Goal: Information Seeking & Learning: Check status

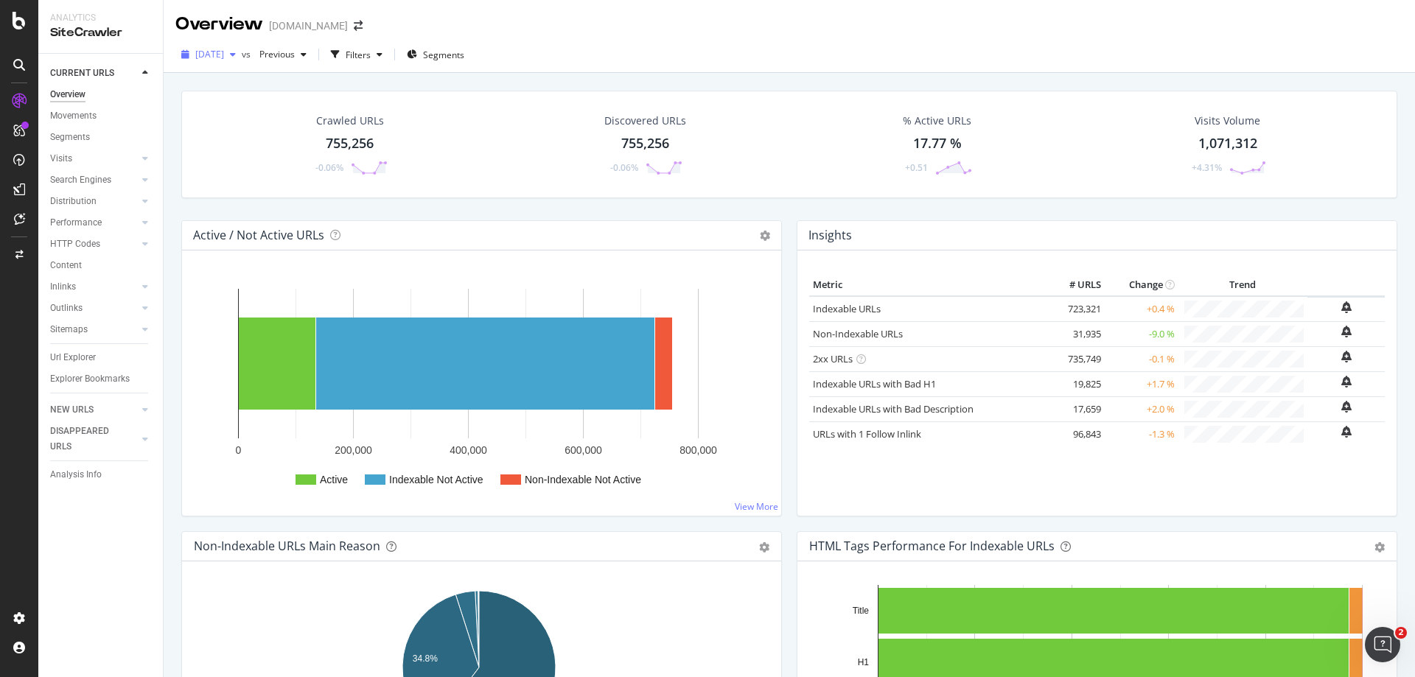
click at [236, 52] on icon "button" at bounding box center [233, 54] width 6 height 9
click at [704, 25] on div "Overview [DOMAIN_NAME]" at bounding box center [790, 18] width 1252 height 37
click at [144, 205] on icon at bounding box center [145, 201] width 6 height 9
click at [77, 245] on div "Segments" at bounding box center [77, 244] width 40 height 15
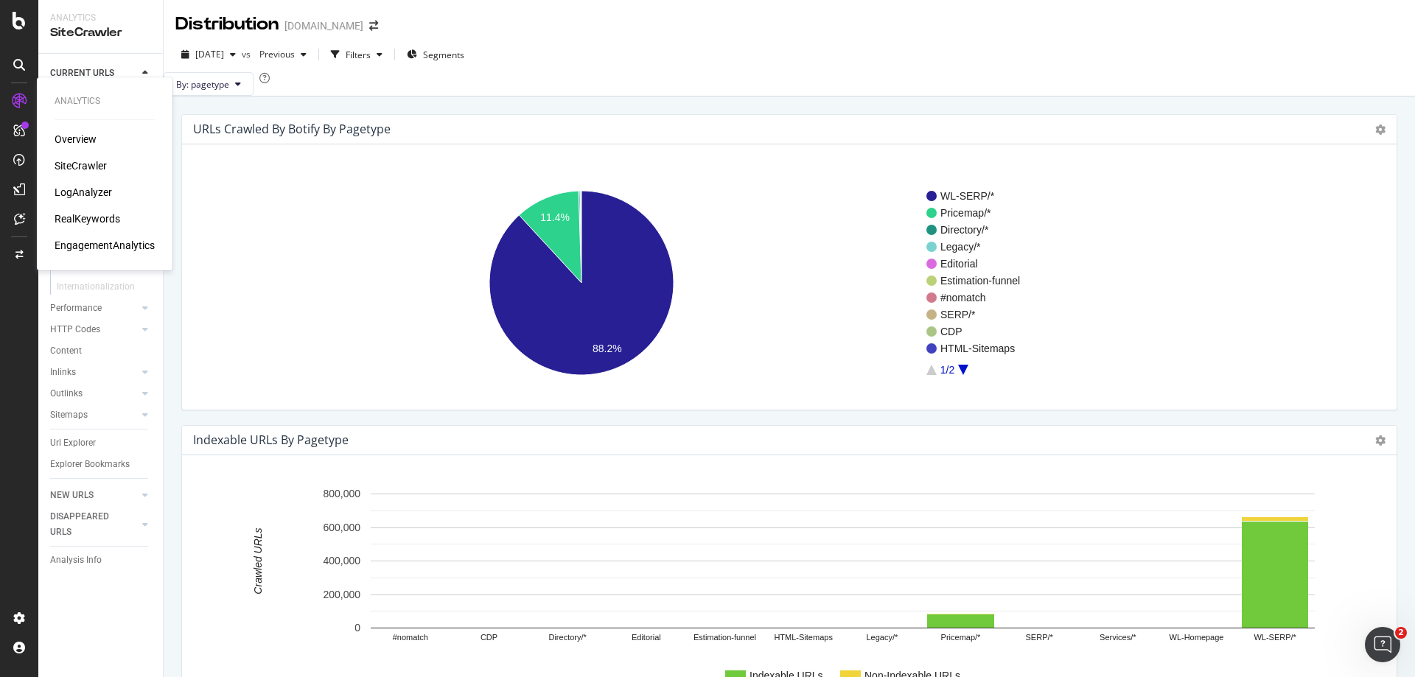
click at [80, 193] on div "LogAnalyzer" at bounding box center [84, 192] width 58 height 15
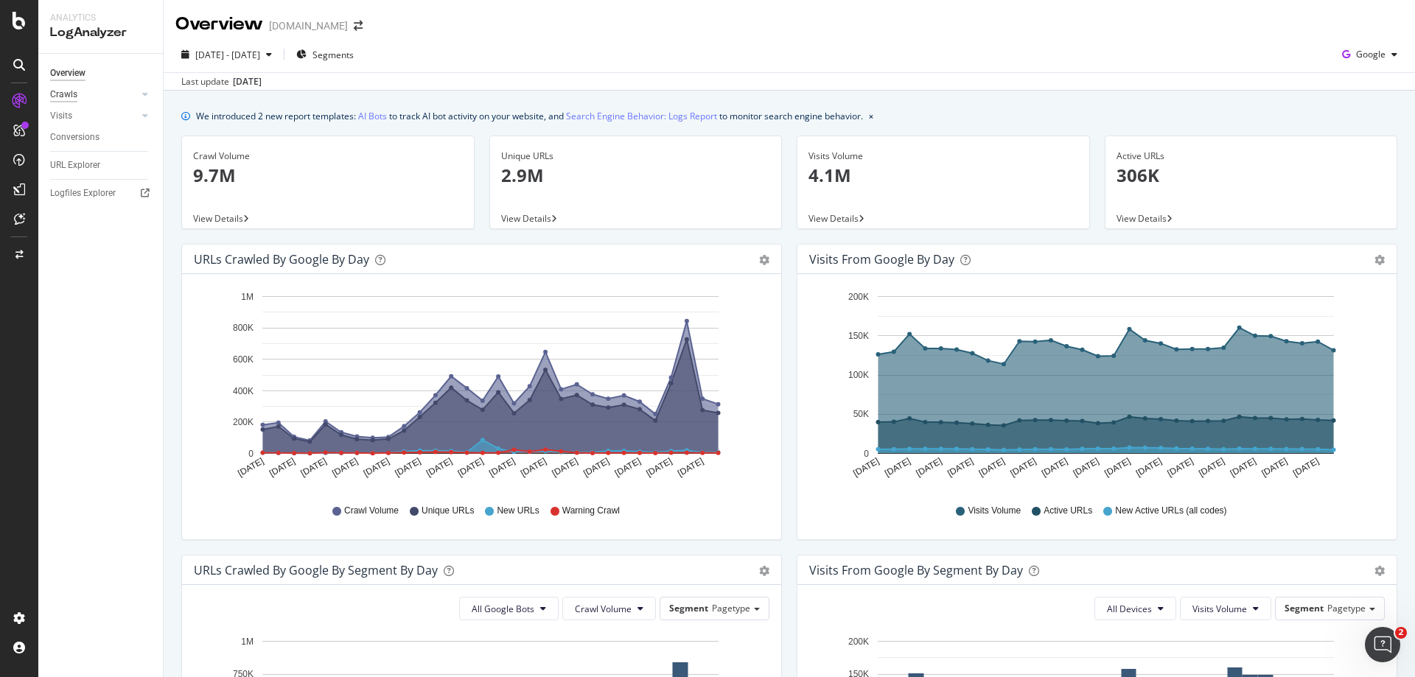
click at [64, 91] on div "Crawls" at bounding box center [63, 94] width 27 height 15
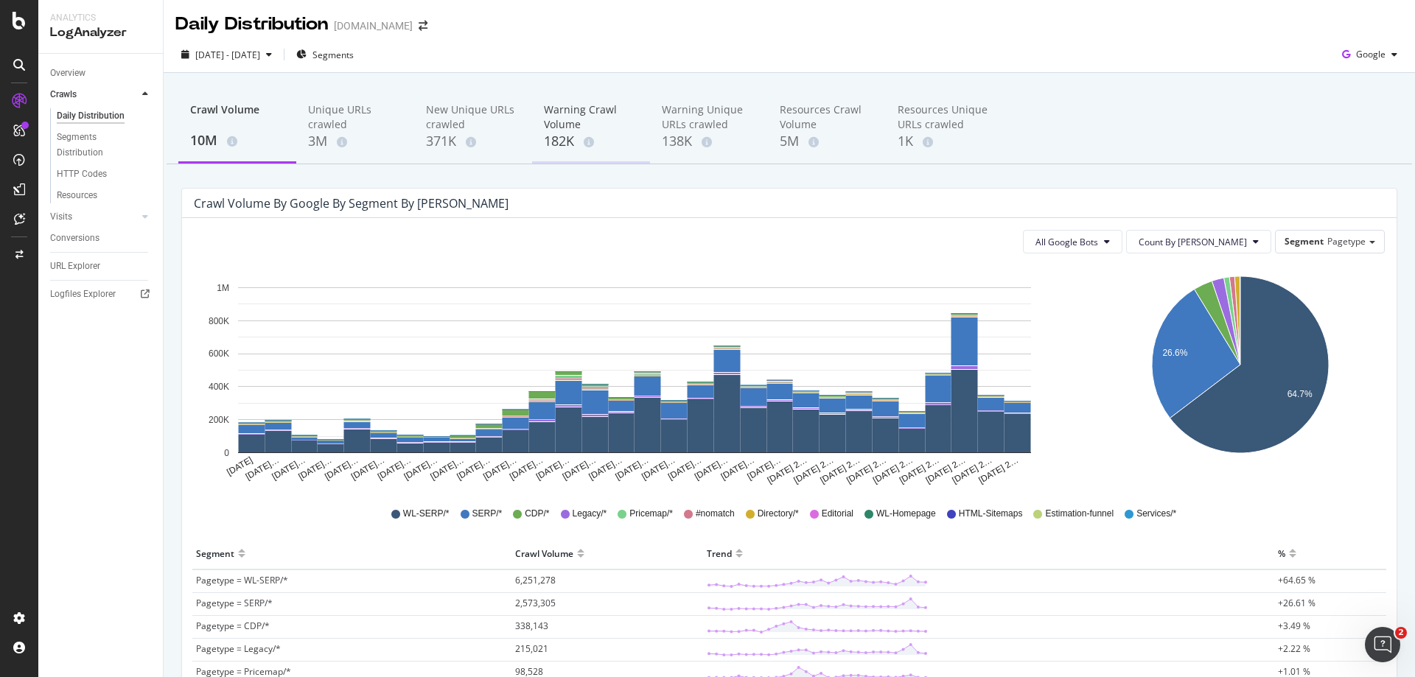
click at [572, 122] on div "Warning Crawl Volume" at bounding box center [591, 116] width 94 height 29
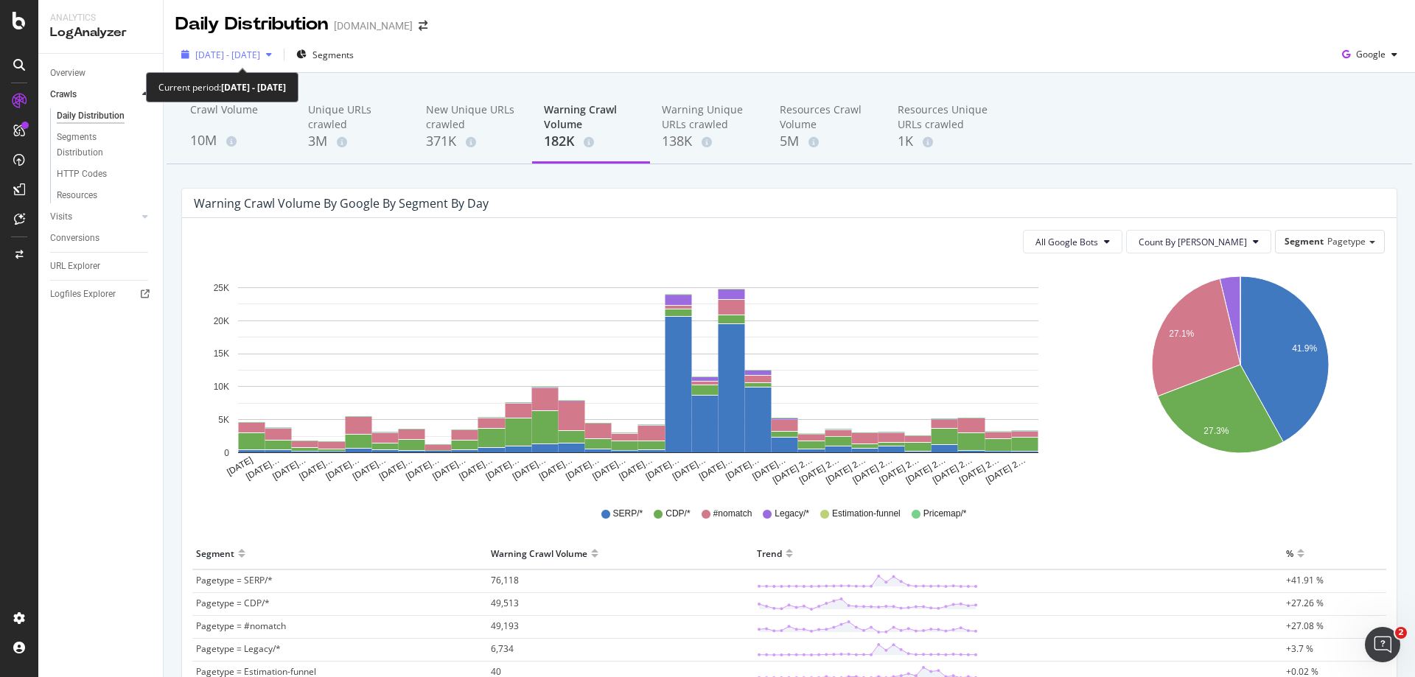
click at [260, 58] on span "[DATE] - [DATE]" at bounding box center [227, 55] width 65 height 13
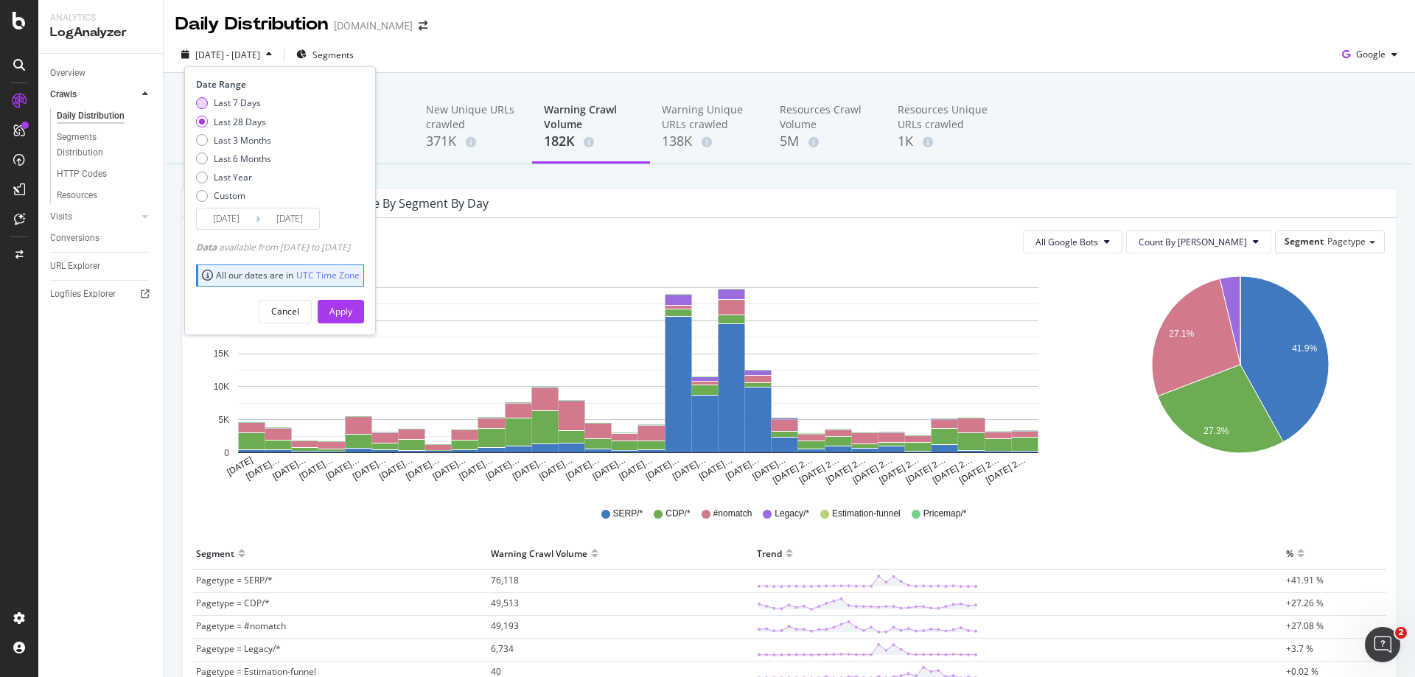
click at [244, 97] on div "Last 7 Days" at bounding box center [237, 103] width 47 height 13
type input "[DATE]"
click at [352, 314] on div "Apply" at bounding box center [341, 311] width 23 height 13
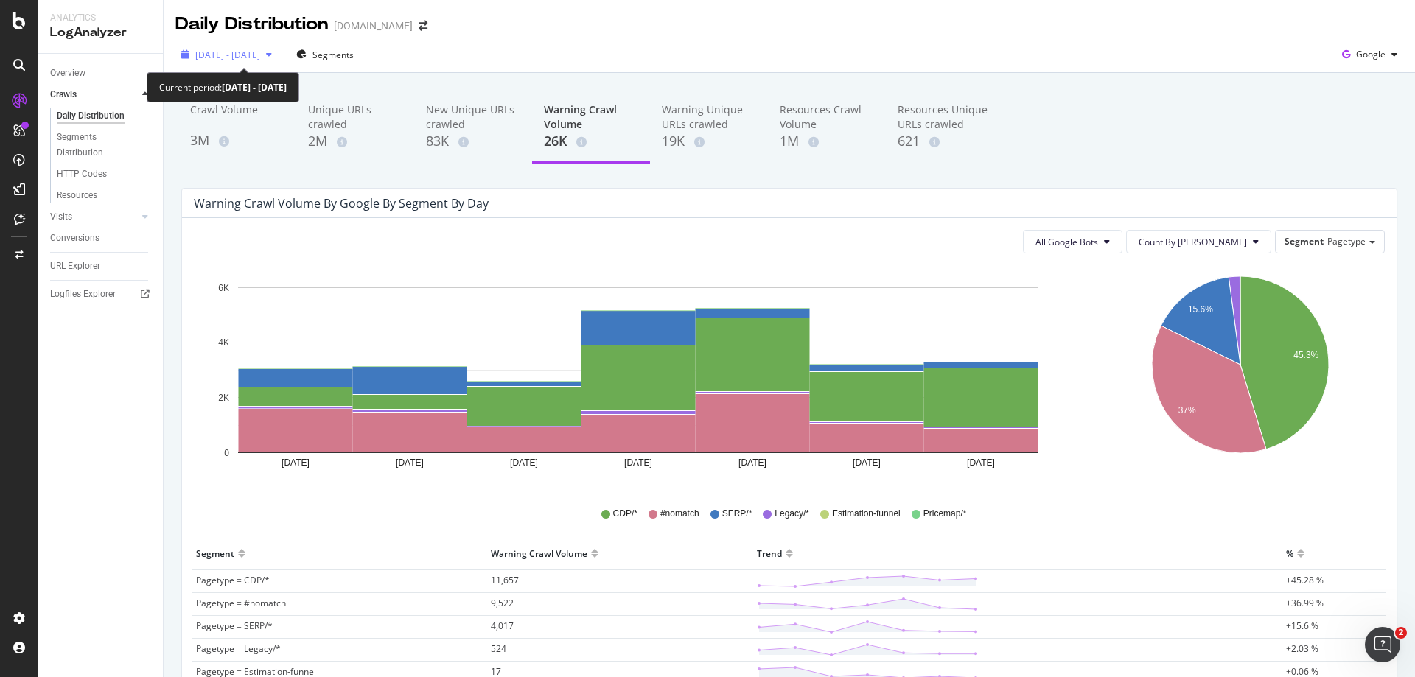
click at [260, 52] on span "[DATE] - [DATE]" at bounding box center [227, 55] width 65 height 13
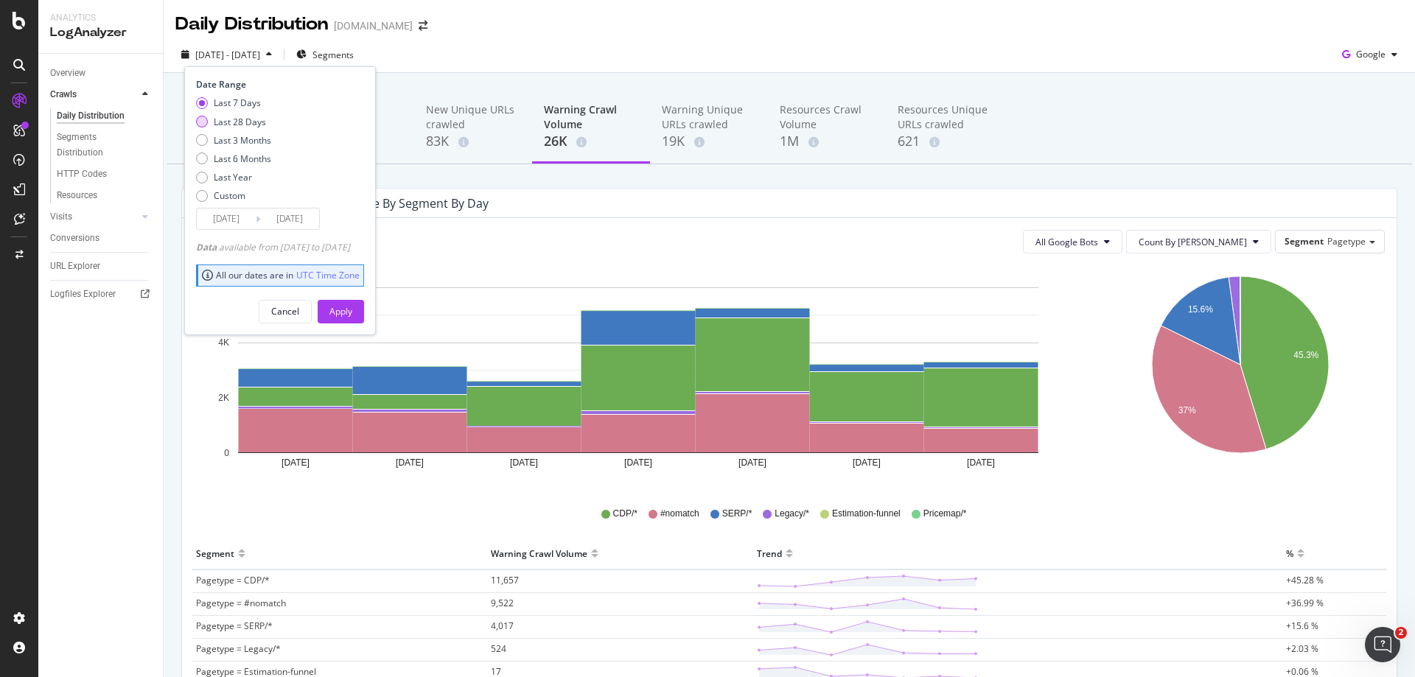
click at [246, 121] on div "Last 28 Days" at bounding box center [240, 122] width 52 height 13
type input "[DATE]"
click at [364, 303] on button "Apply" at bounding box center [341, 312] width 46 height 24
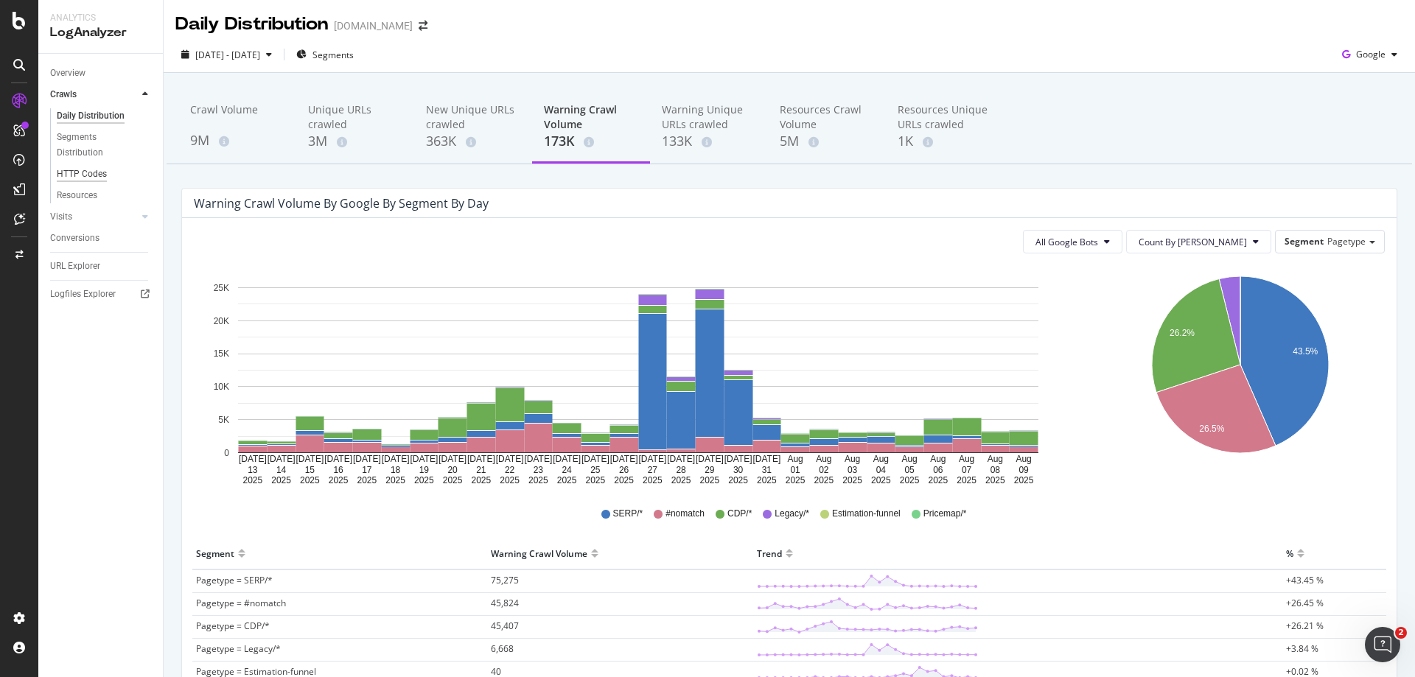
click at [96, 175] on div "HTTP Codes" at bounding box center [82, 174] width 50 height 15
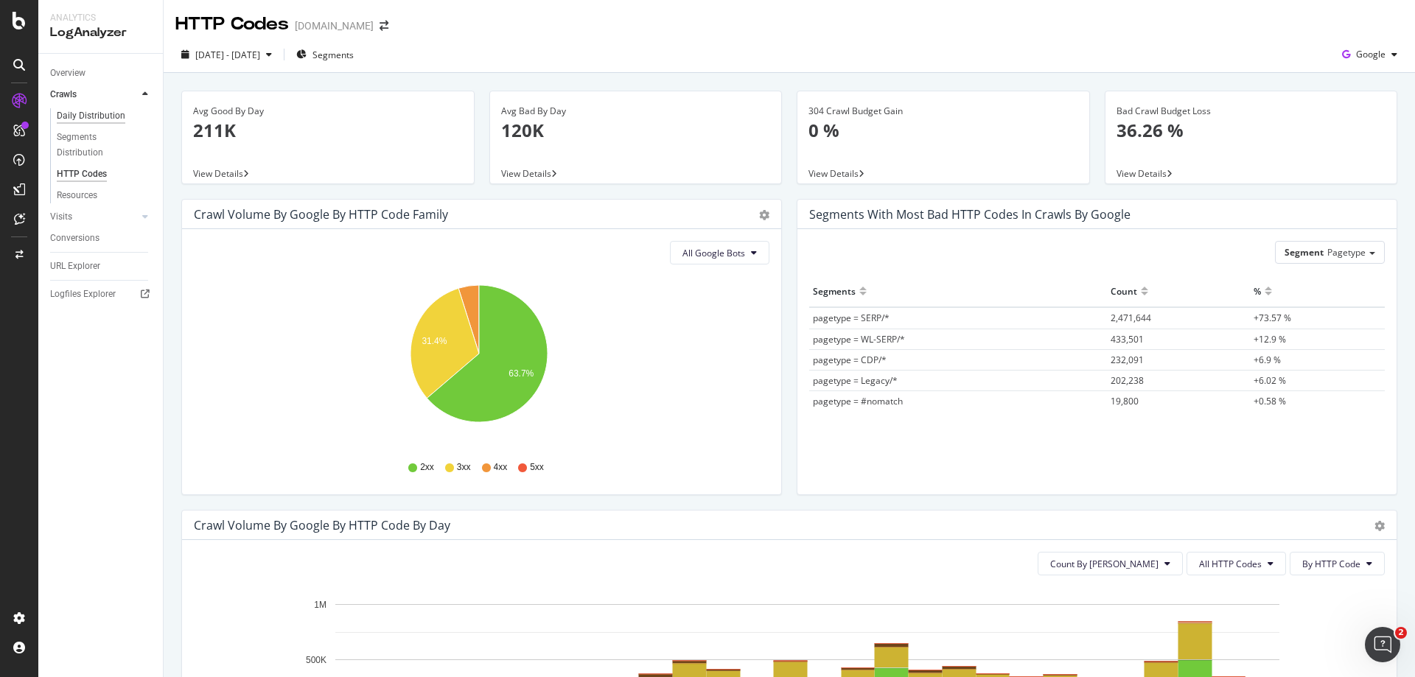
click at [102, 117] on div "Daily Distribution" at bounding box center [91, 115] width 69 height 15
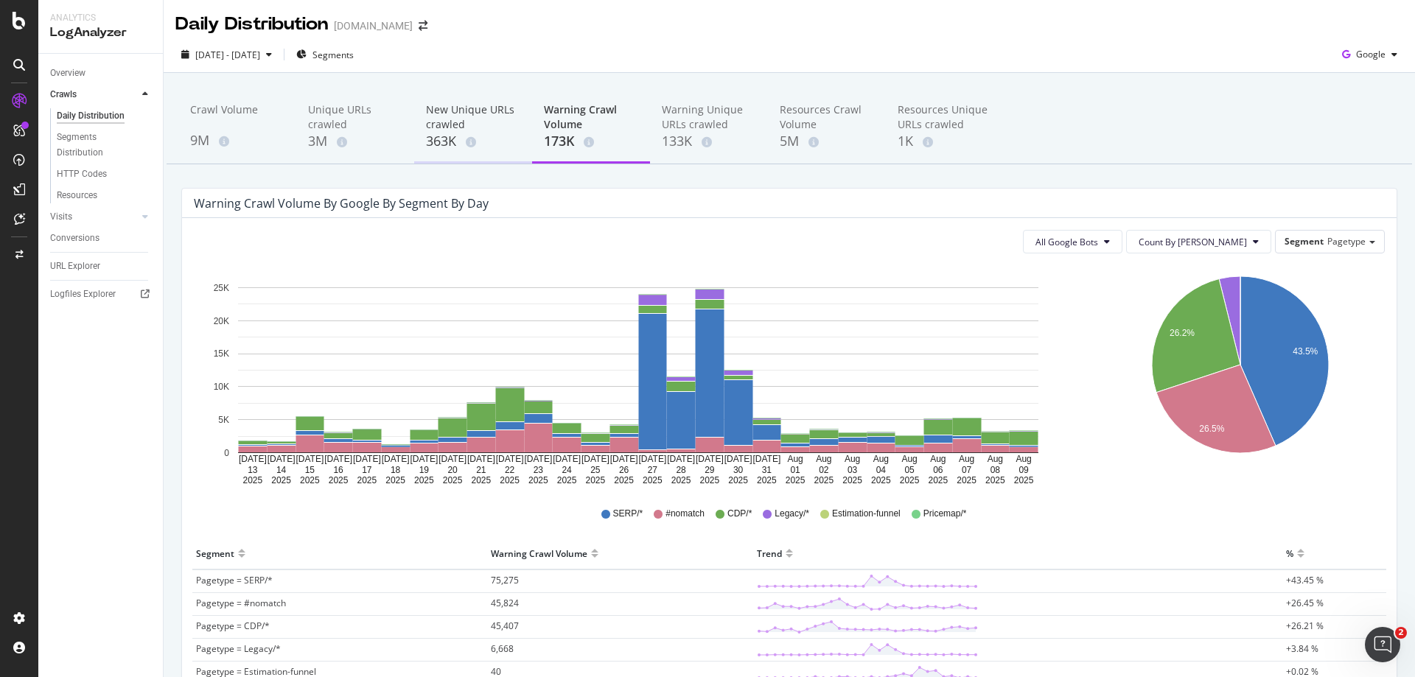
click at [456, 127] on div "New Unique URLs crawled" at bounding box center [473, 116] width 94 height 29
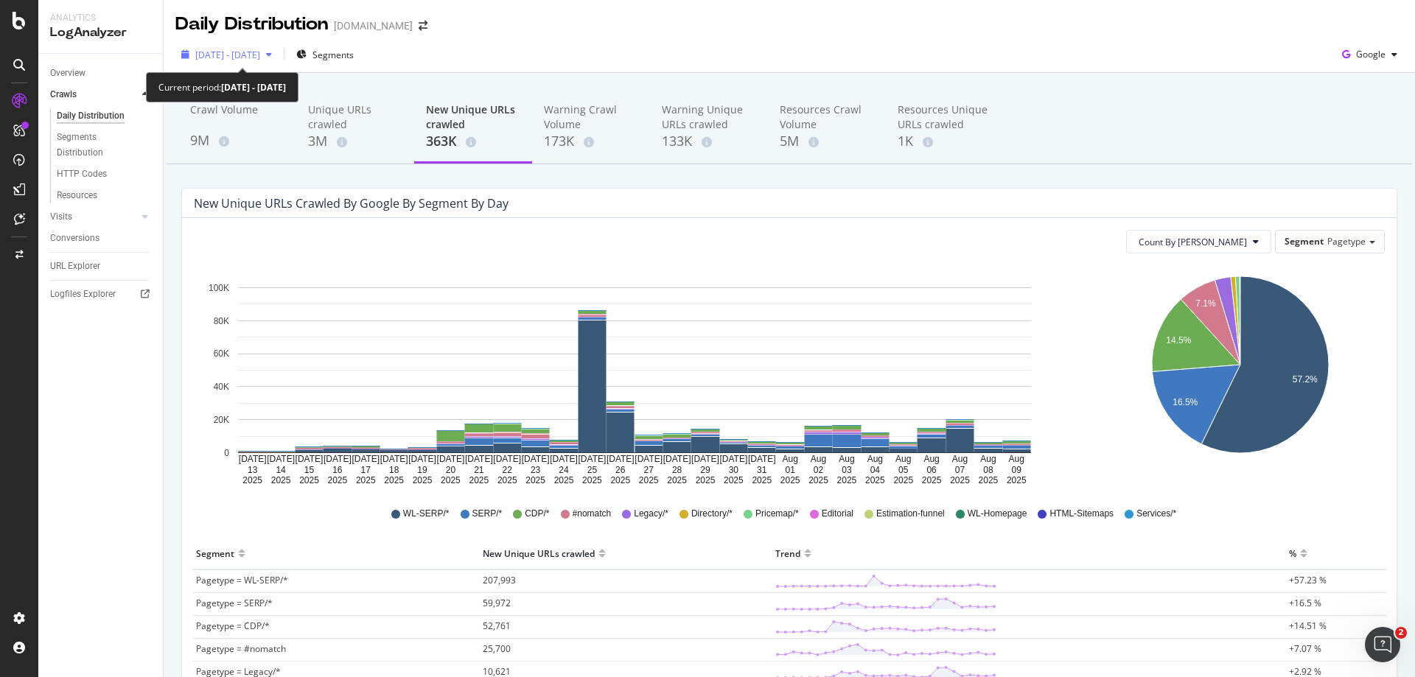
click at [278, 51] on div "button" at bounding box center [269, 54] width 18 height 9
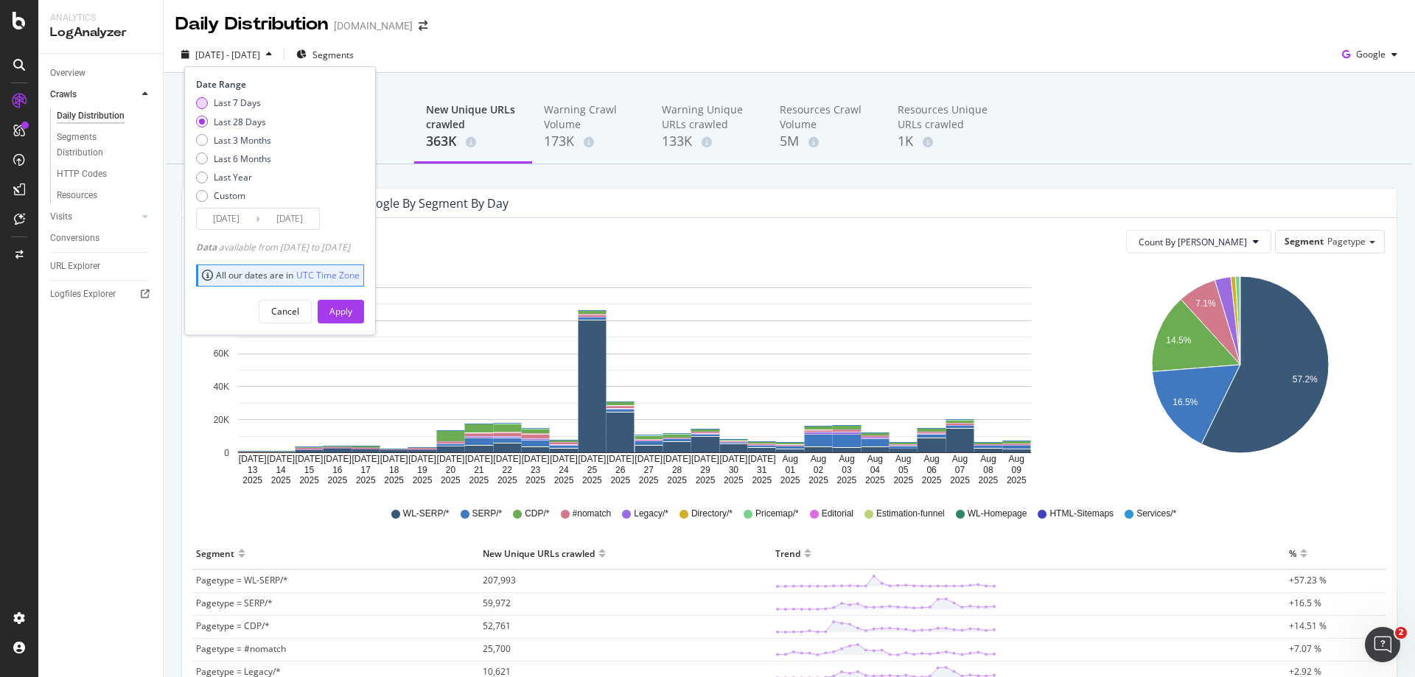
click at [234, 103] on div "Last 7 Days" at bounding box center [237, 103] width 47 height 13
type input "[DATE]"
click at [352, 302] on div "Apply" at bounding box center [341, 312] width 23 height 22
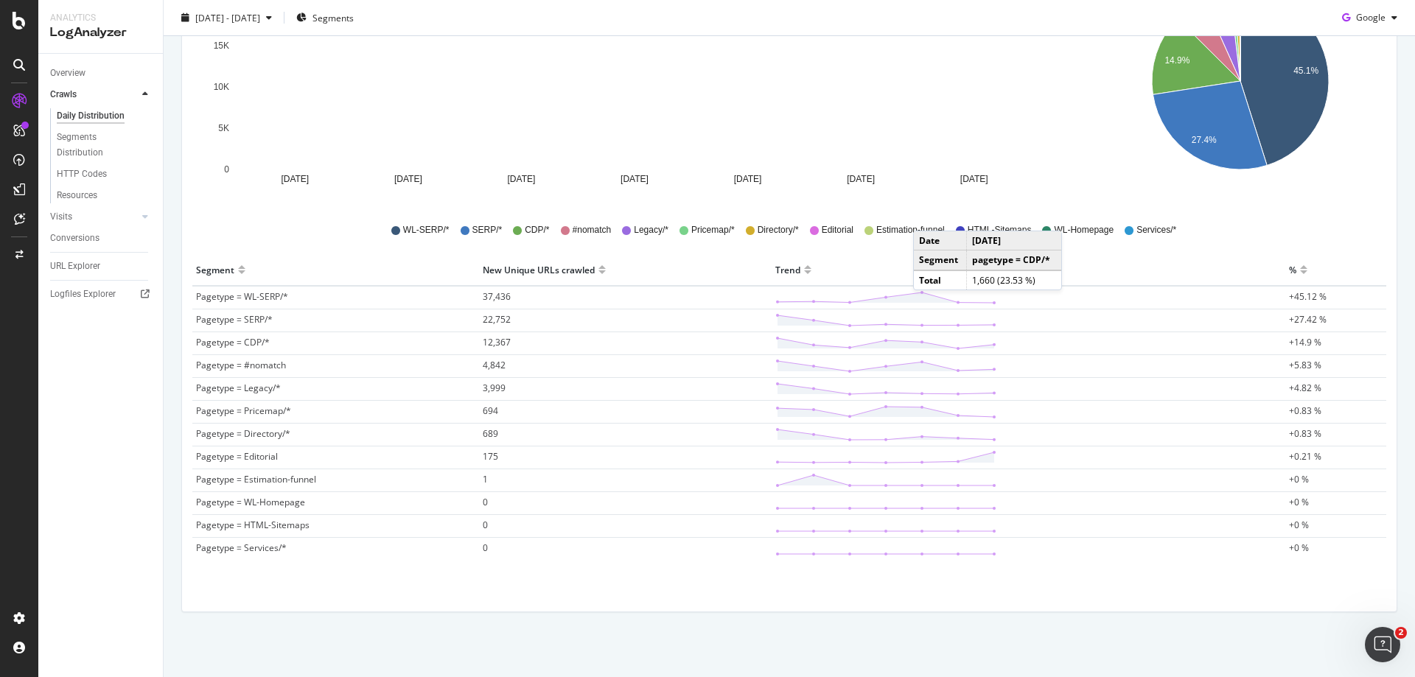
scroll to position [285, 0]
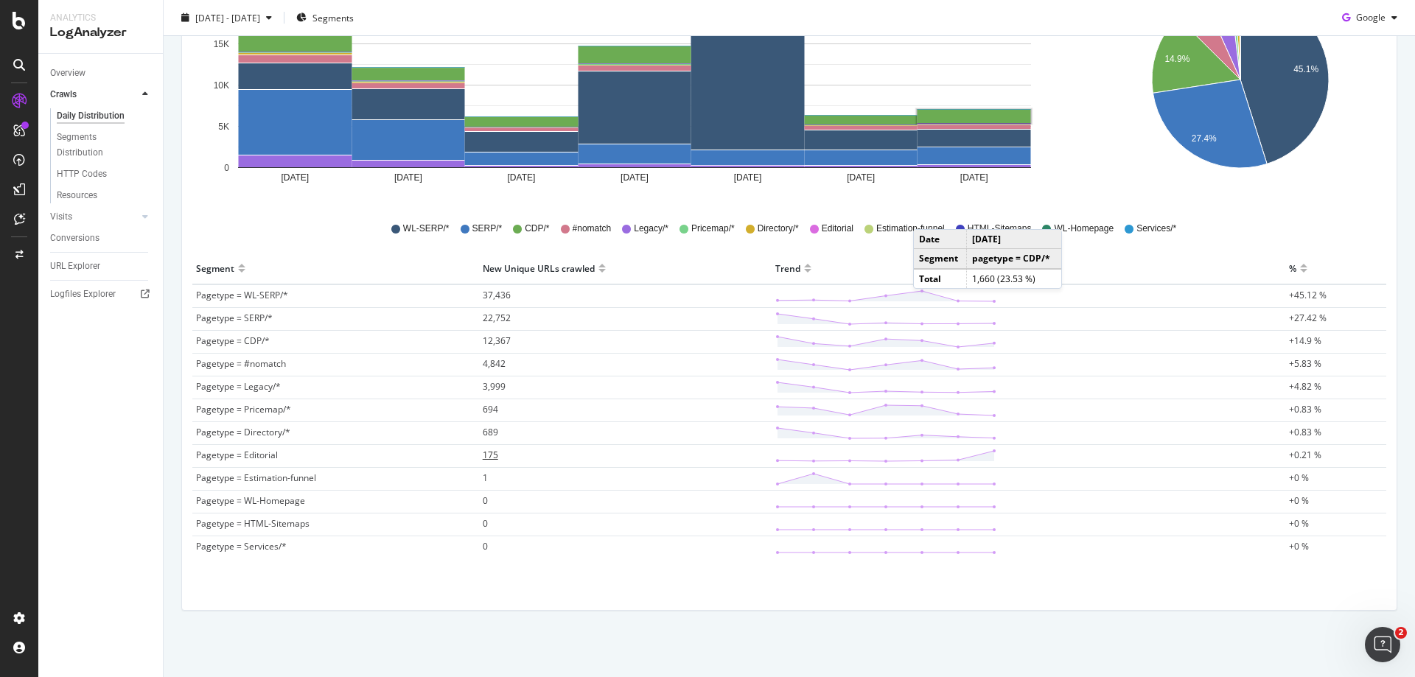
click at [493, 456] on span "175" at bounding box center [490, 455] width 15 height 13
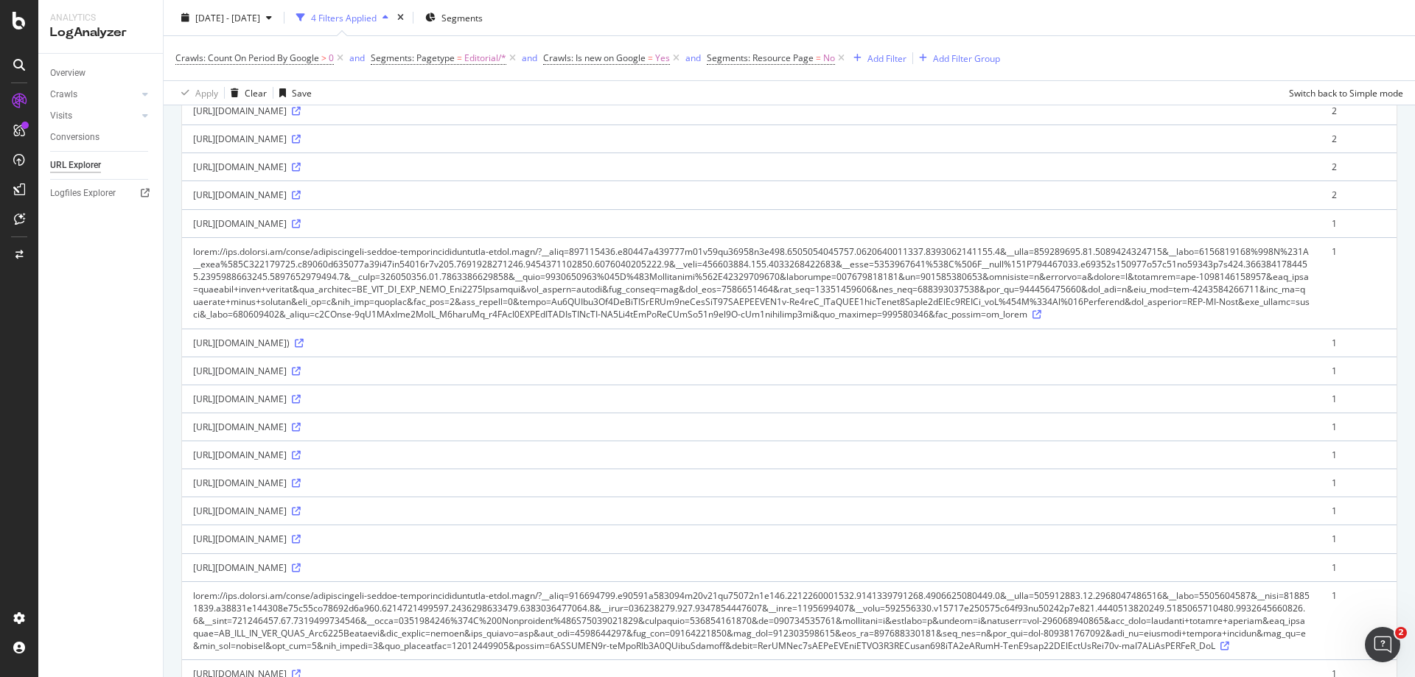
scroll to position [516, 0]
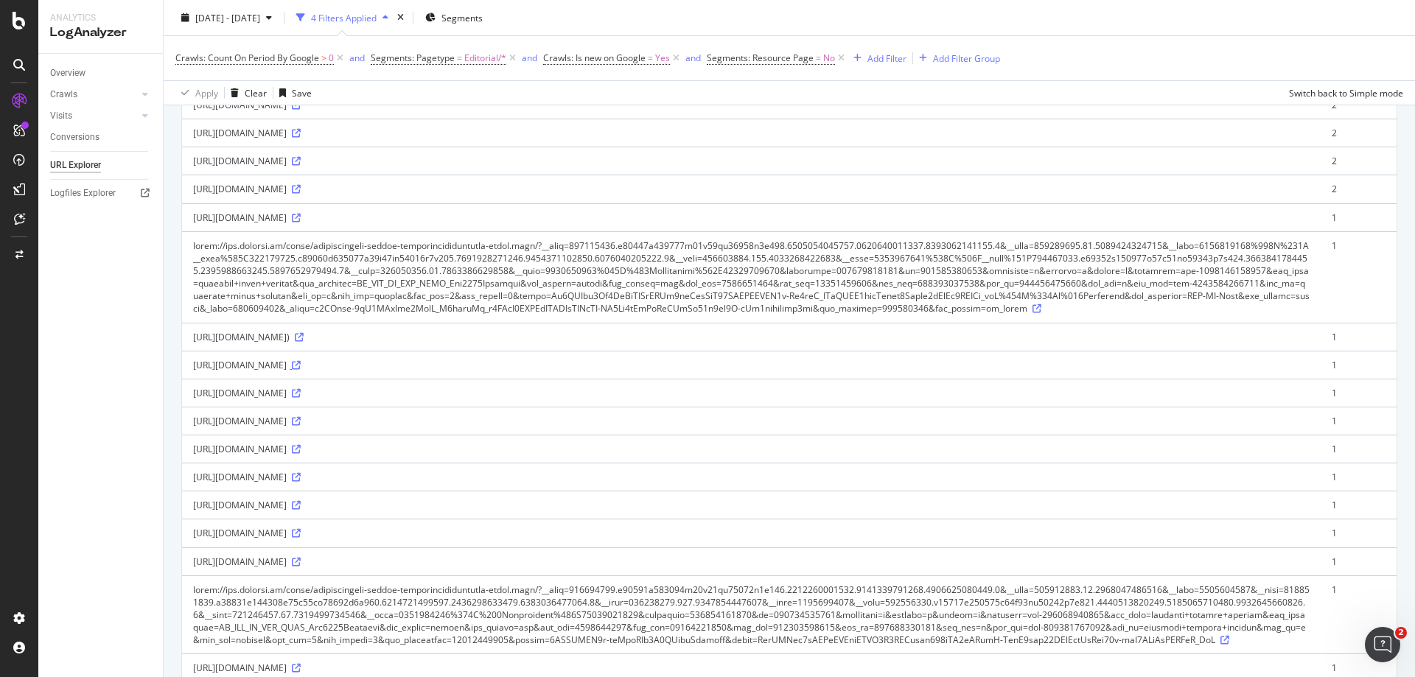
click at [301, 370] on icon at bounding box center [296, 365] width 9 height 9
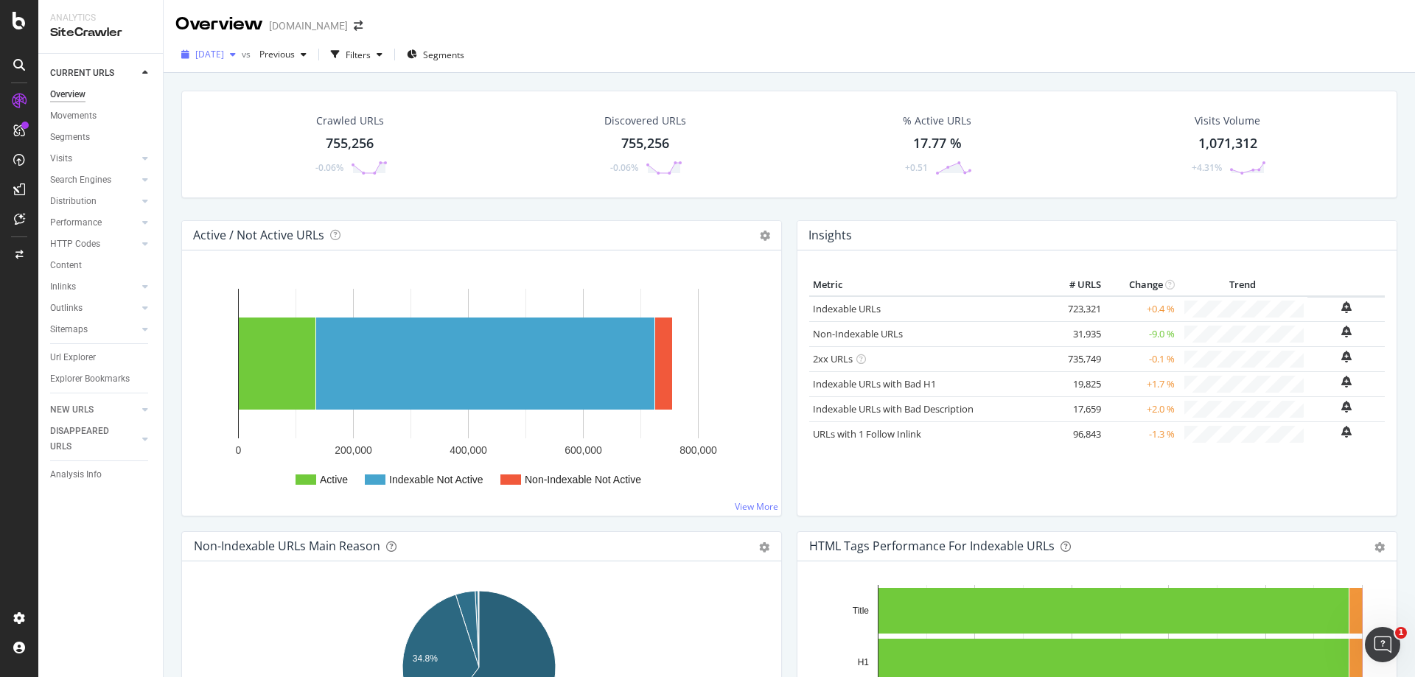
click at [241, 61] on div "[DATE]" at bounding box center [208, 54] width 66 height 22
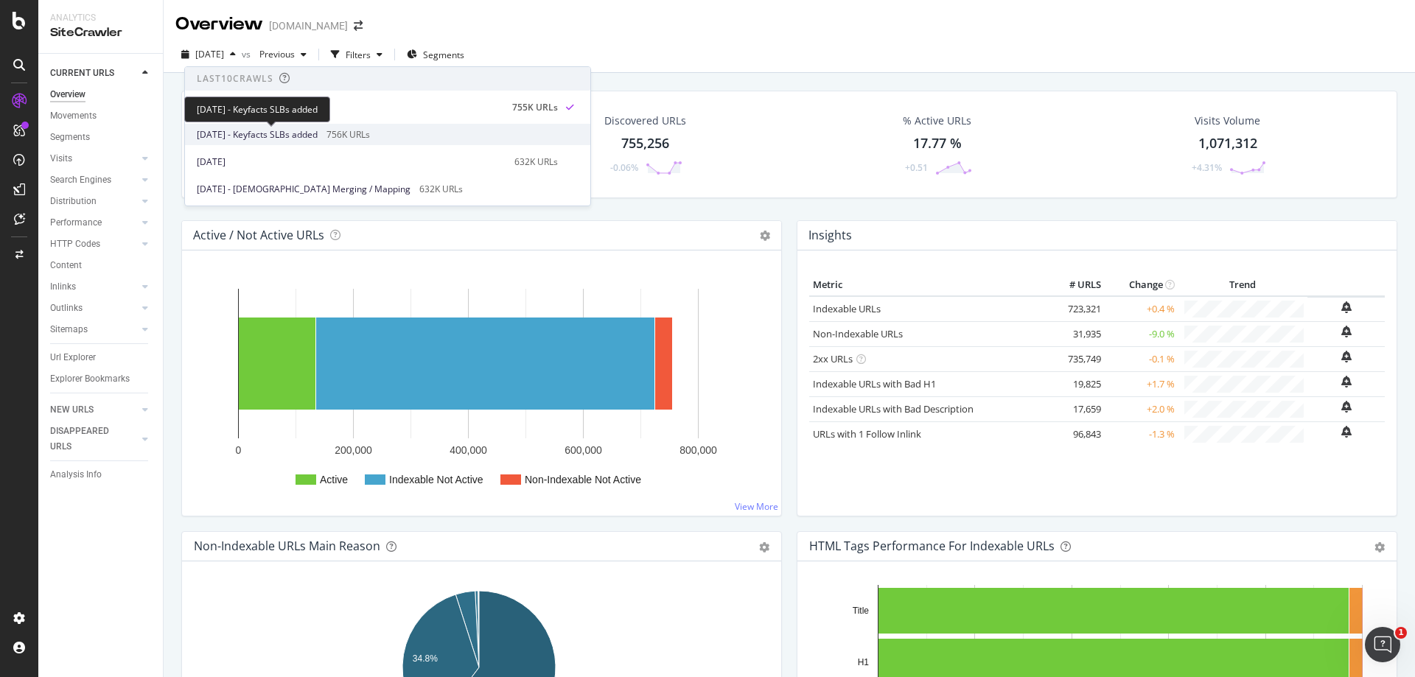
click at [265, 130] on span "[DATE] - Keyfacts SLBs added" at bounding box center [257, 134] width 121 height 13
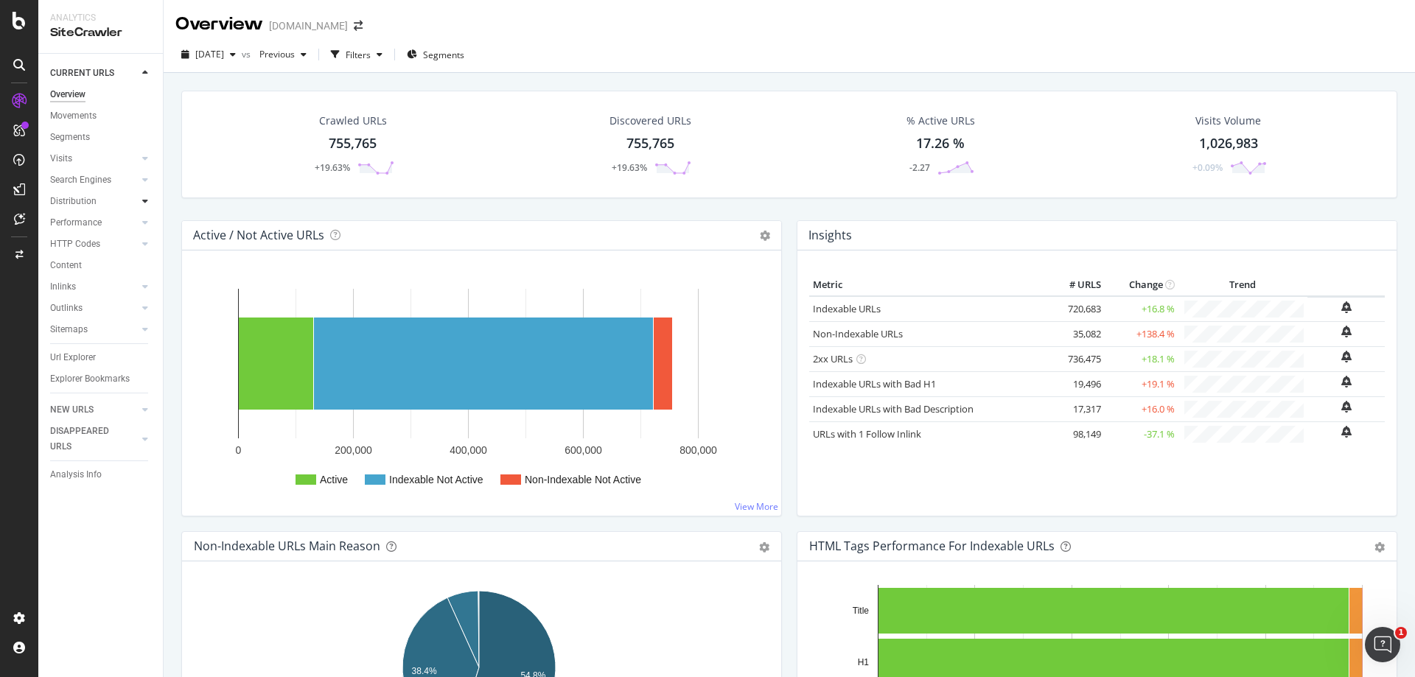
click at [147, 202] on icon at bounding box center [145, 201] width 6 height 9
click at [90, 246] on div "Segments" at bounding box center [77, 244] width 40 height 15
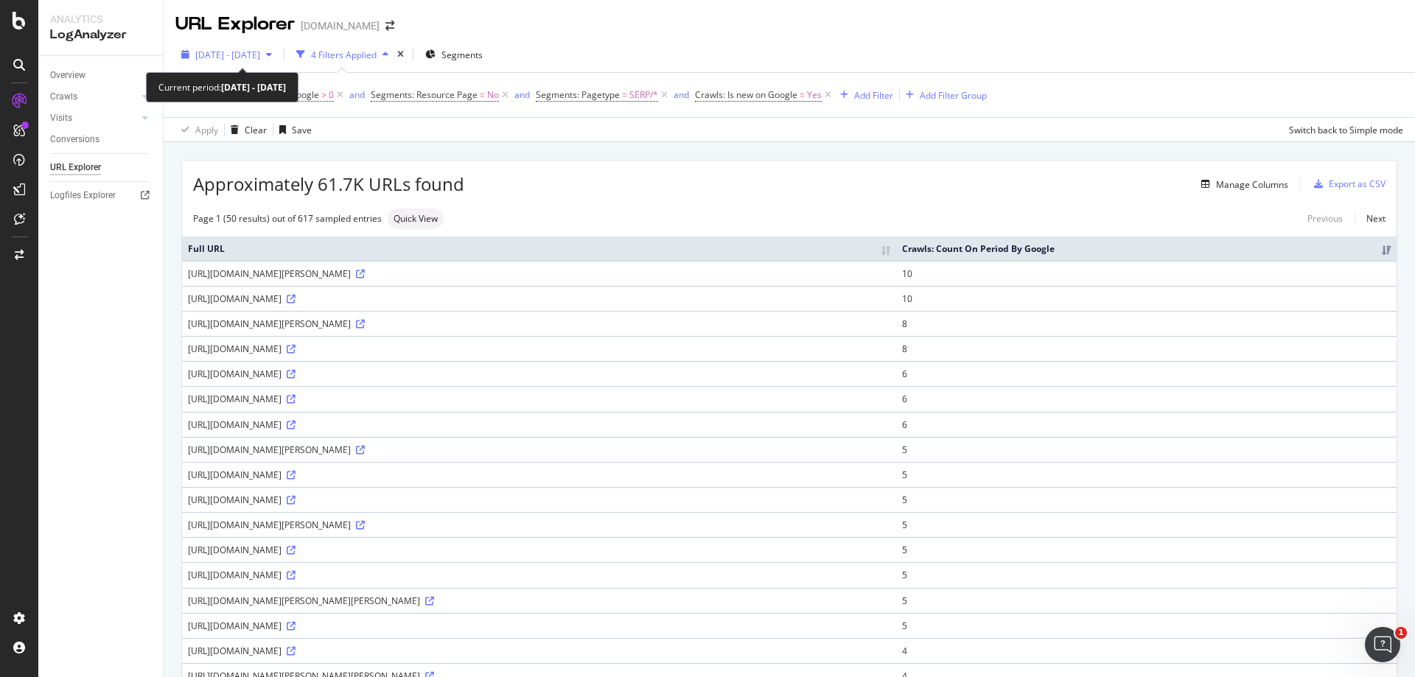
click at [260, 52] on span "[DATE] - [DATE]" at bounding box center [227, 55] width 65 height 13
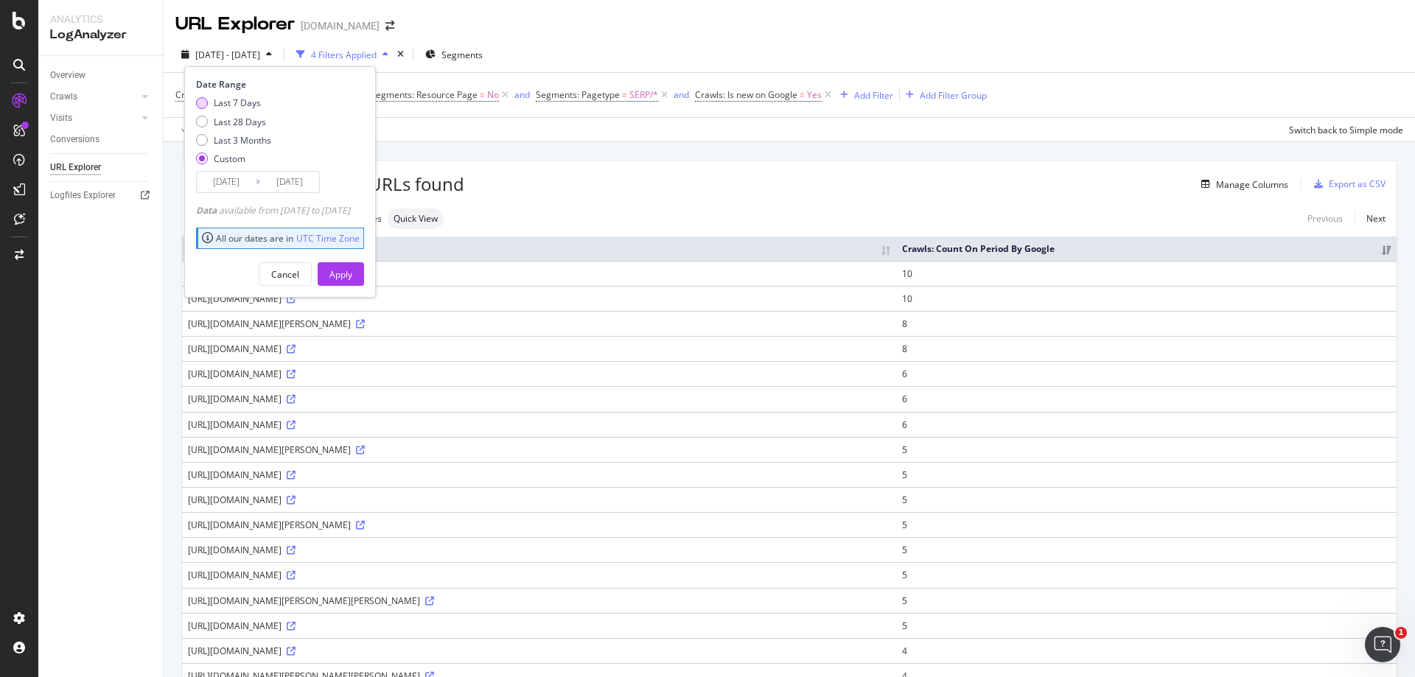
click at [232, 105] on div "Last 7 Days" at bounding box center [237, 103] width 47 height 13
type input "[DATE]"
click at [352, 271] on div "Apply" at bounding box center [341, 274] width 23 height 13
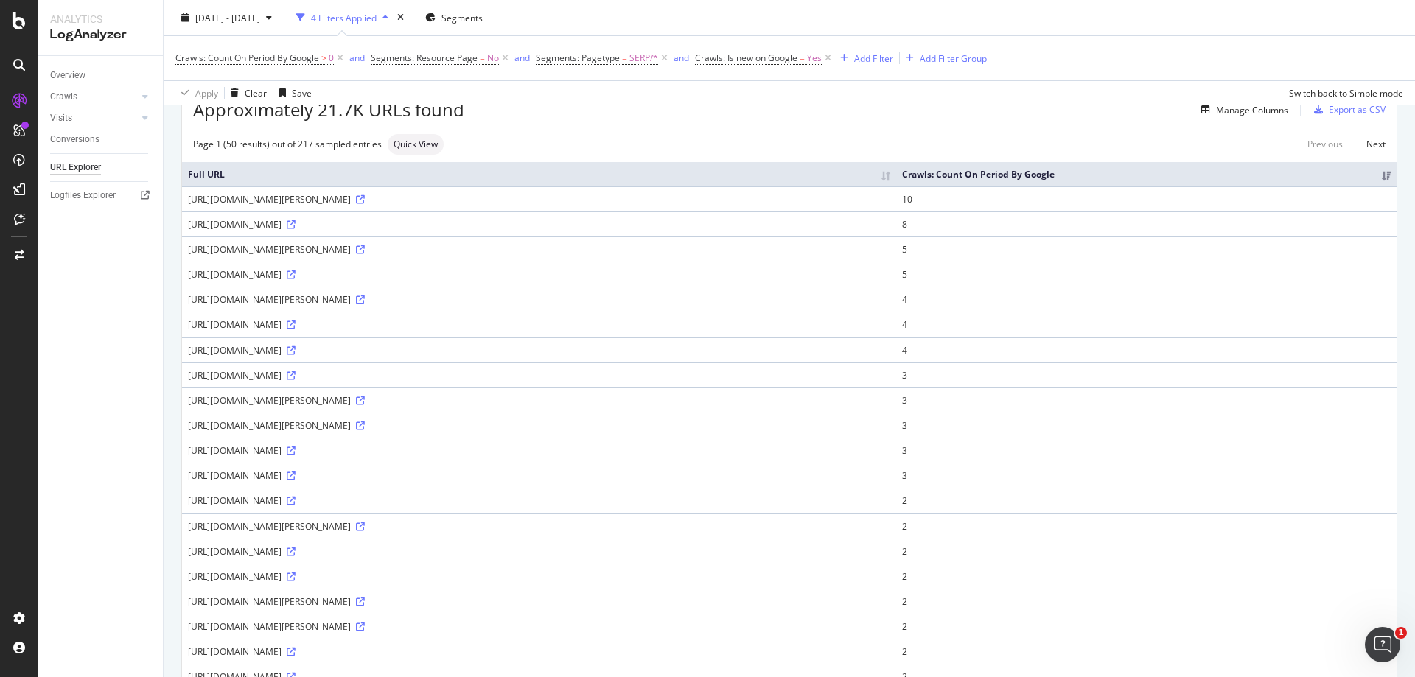
scroll to position [74, 0]
